Goal: Navigation & Orientation: Understand site structure

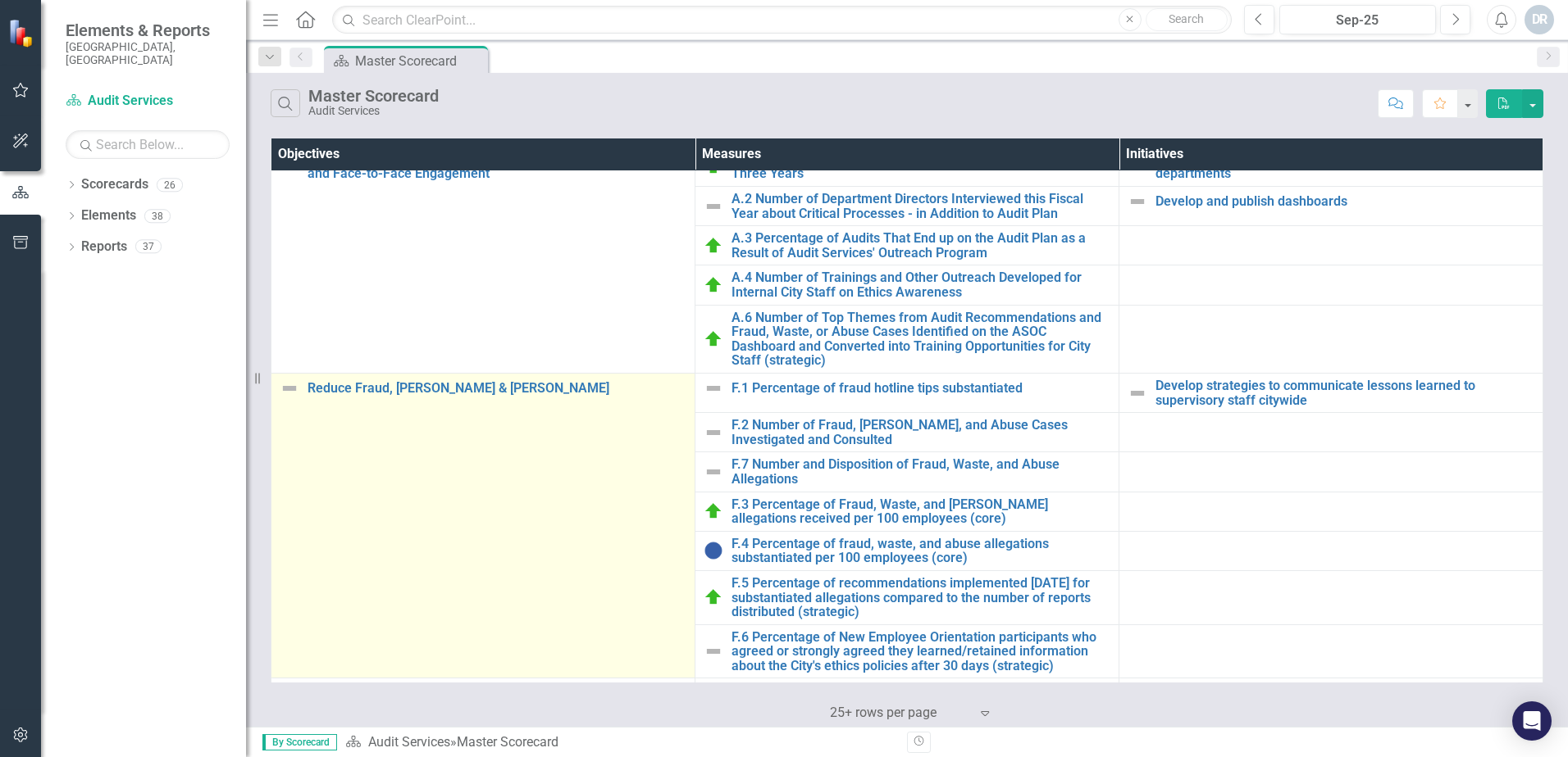
scroll to position [82, 0]
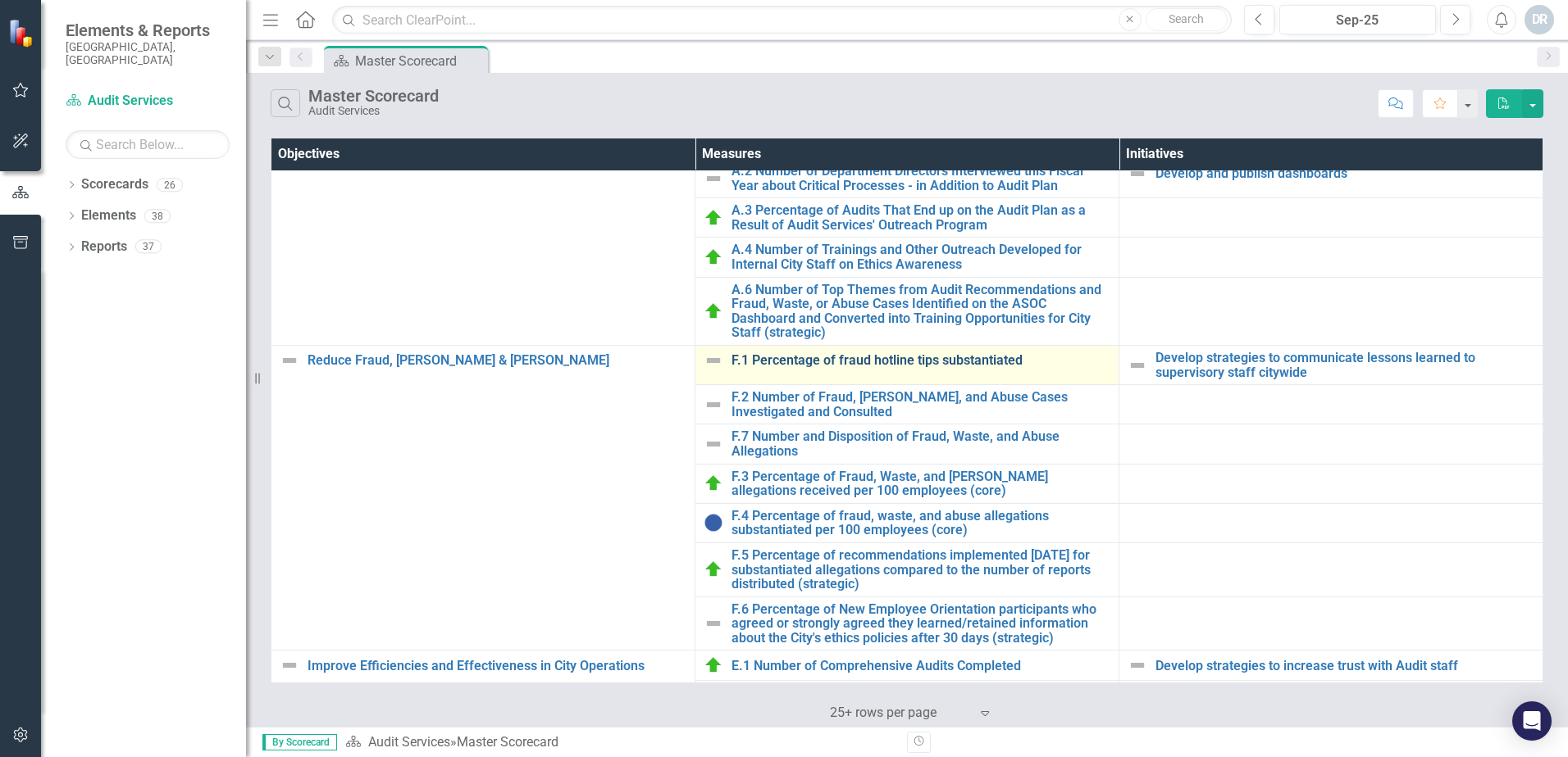
click at [853, 362] on link "F.1 Percentage of fraud hotline tips substantiated" at bounding box center [921, 360] width 379 height 15
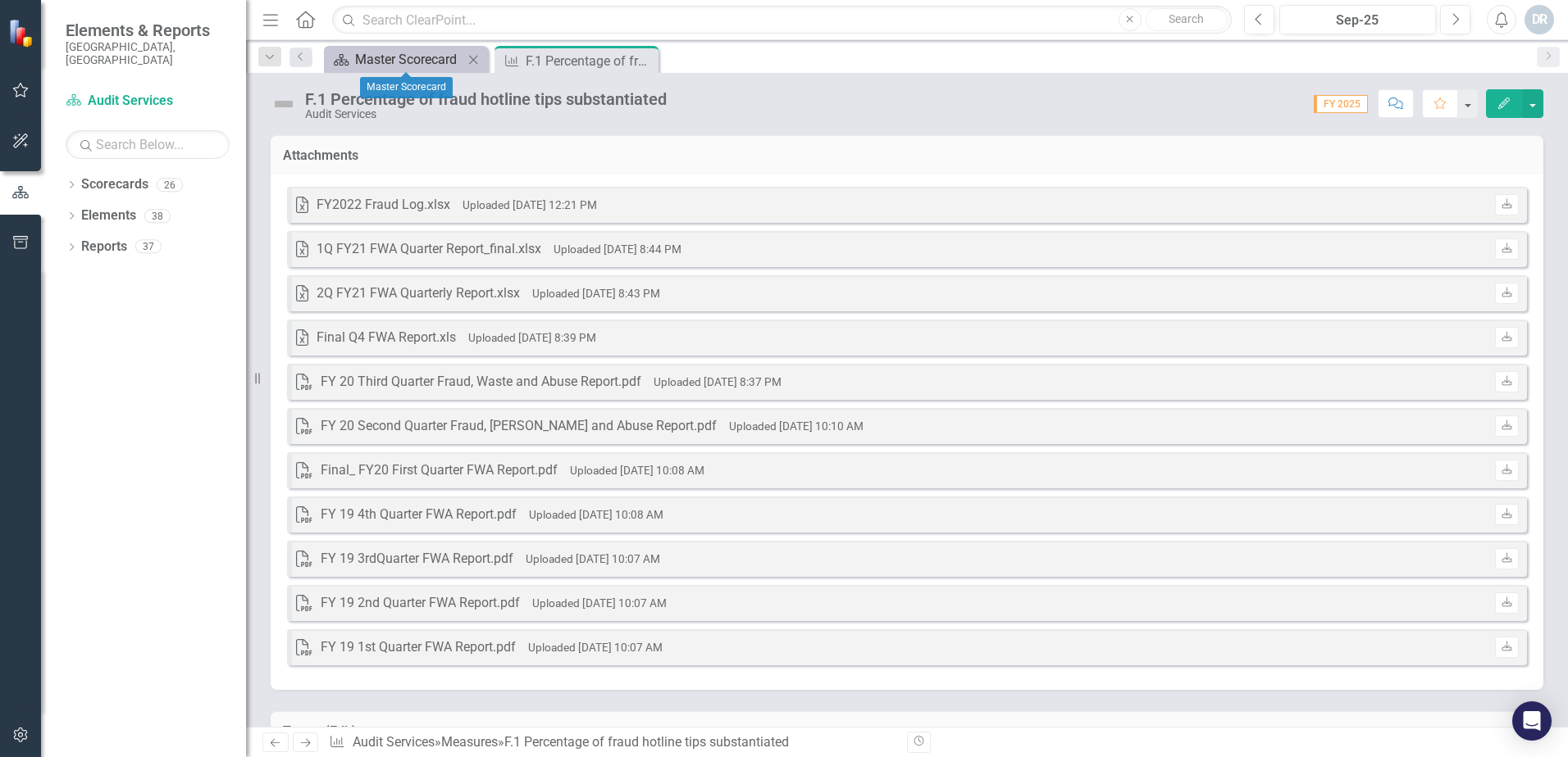
click at [378, 54] on div "Master Scorecard" at bounding box center [409, 60] width 108 height 21
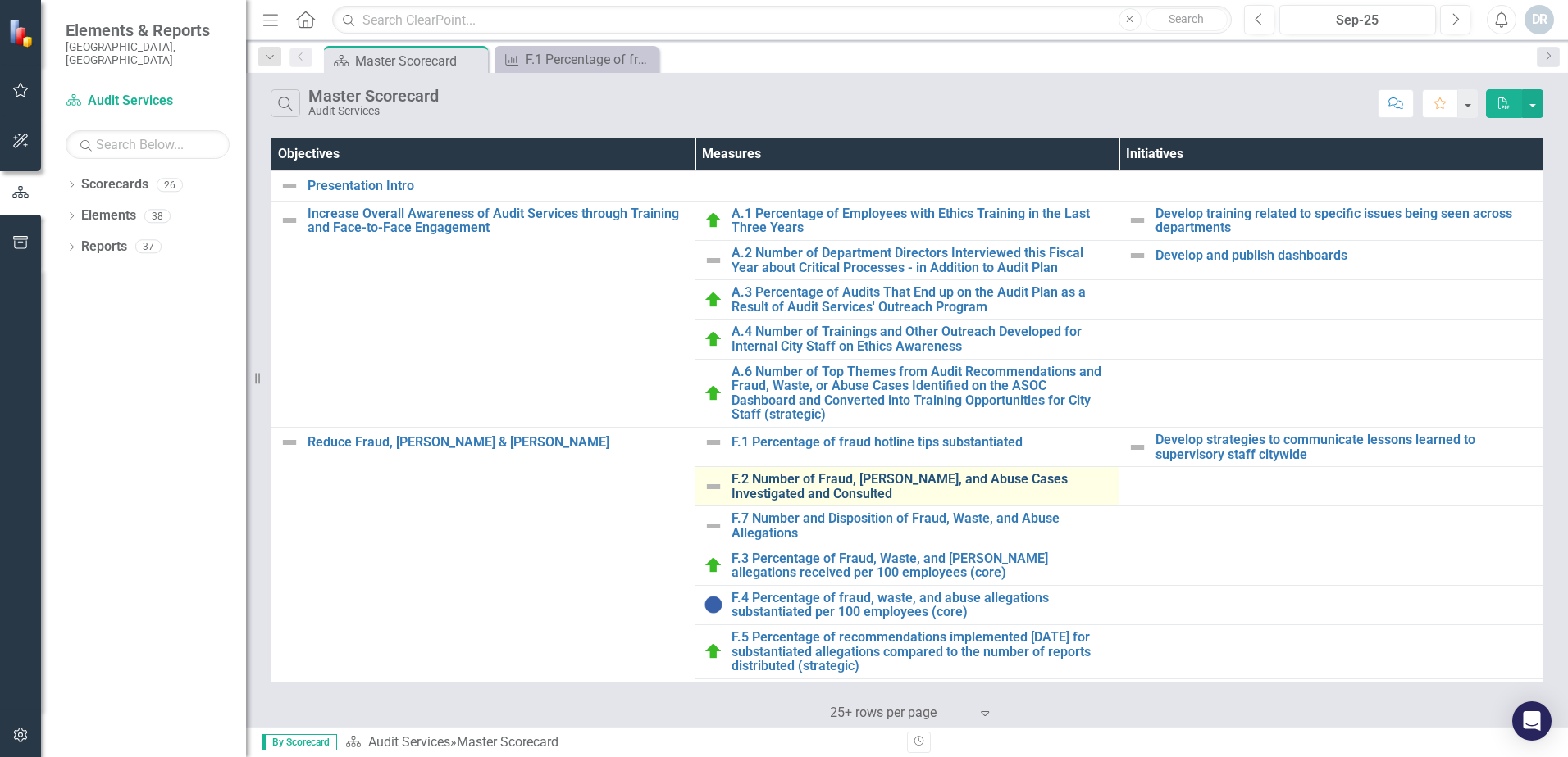
click at [782, 478] on link "F.2 Number of Fraud, [PERSON_NAME], and Abuse Cases Investigated and Consulted" at bounding box center [921, 487] width 379 height 28
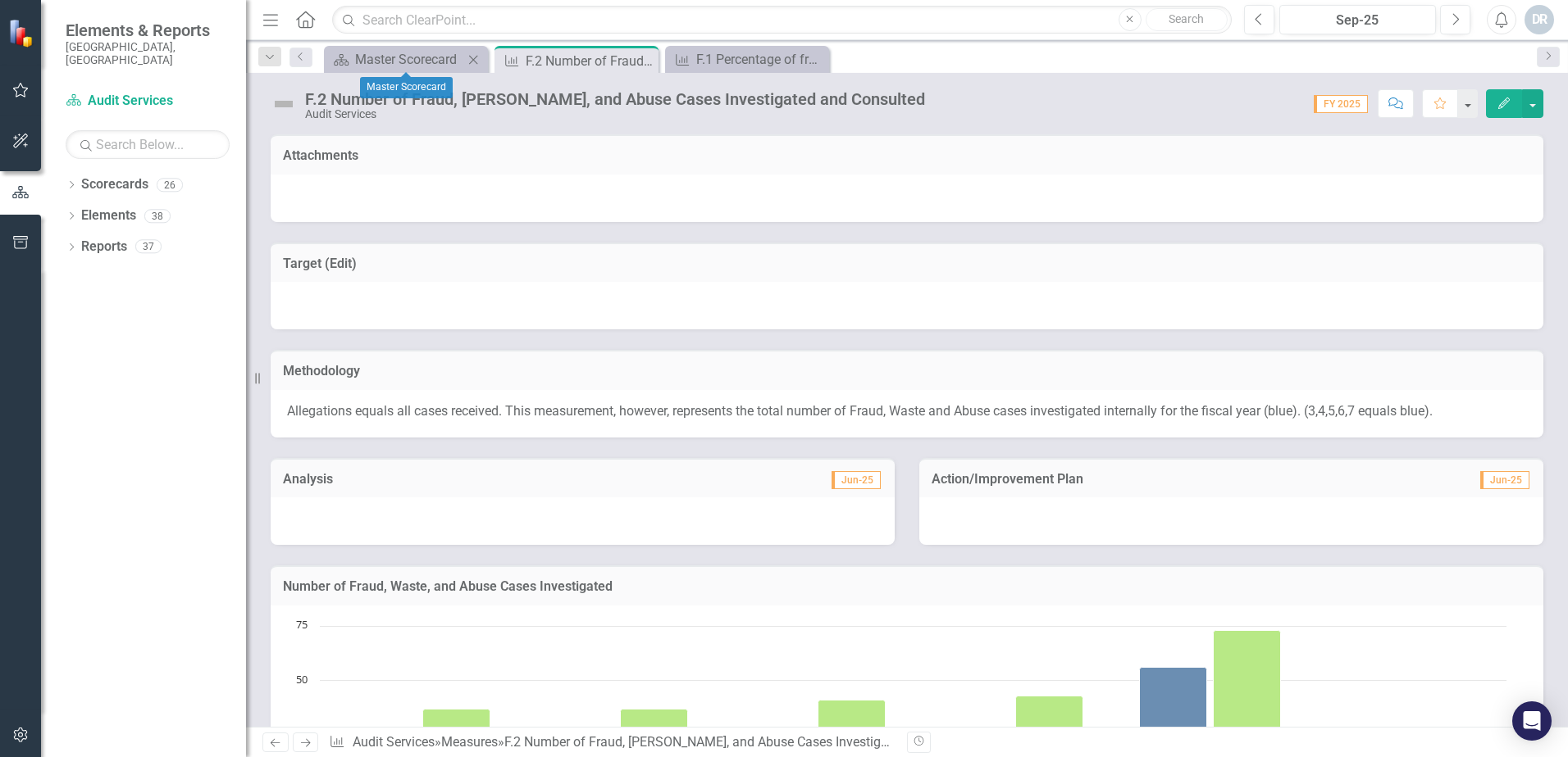
click at [427, 47] on div "Scorecard Master Scorecard Close" at bounding box center [405, 59] width 164 height 28
click at [421, 52] on div "Master Scorecard" at bounding box center [409, 60] width 108 height 21
